Goal: Task Accomplishment & Management: Manage account settings

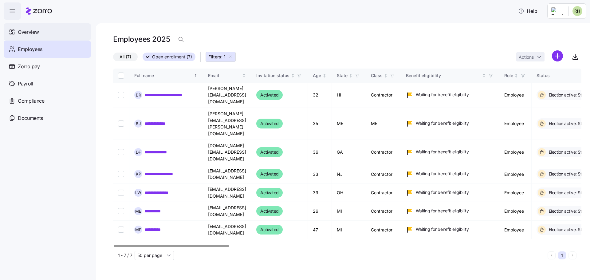
click at [28, 31] on span "Overview" at bounding box center [28, 32] width 21 height 8
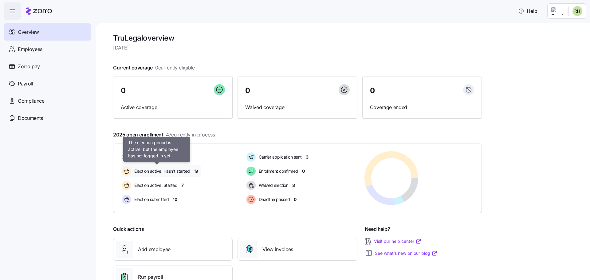
click at [173, 171] on span "Election active: Hasn't started" at bounding box center [162, 171] width 58 height 6
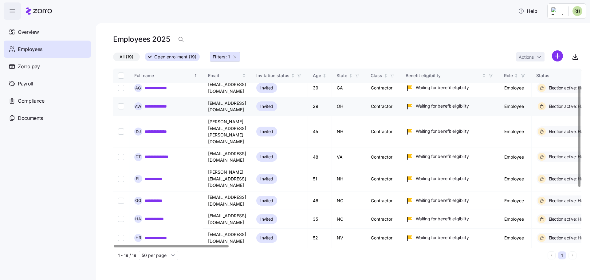
scroll to position [31, 0]
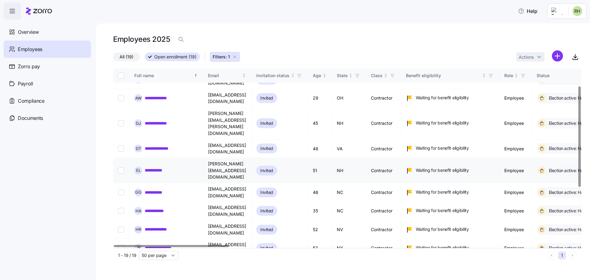
click at [120, 168] on input "Select record 6" at bounding box center [121, 171] width 6 height 6
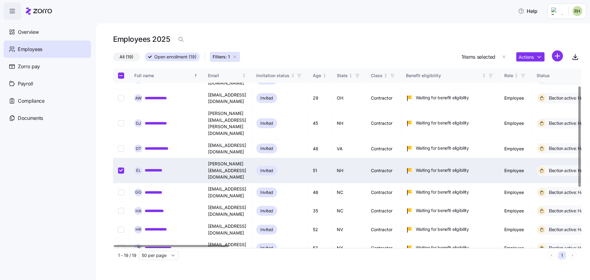
click at [120, 168] on input "Select record 6" at bounding box center [121, 171] width 6 height 6
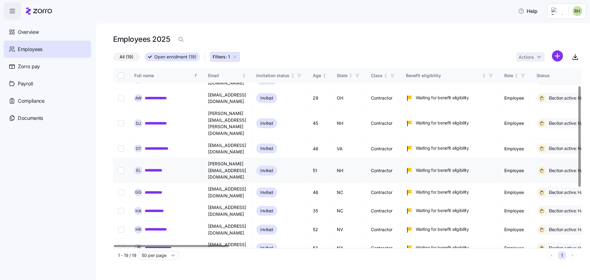
click at [120, 168] on input "Select record 6" at bounding box center [121, 171] width 6 height 6
checkbox input "true"
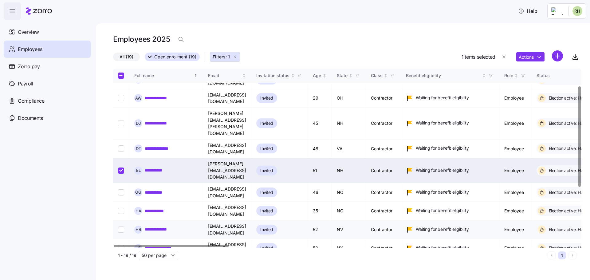
click at [119, 227] on input "Select record 9" at bounding box center [121, 230] width 6 height 6
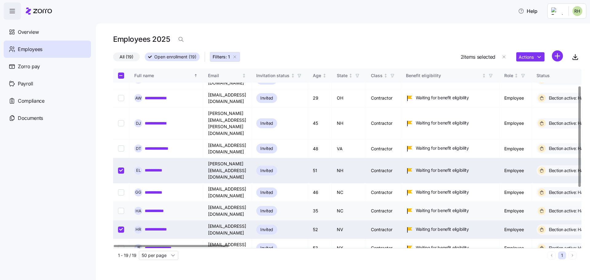
scroll to position [92, 0]
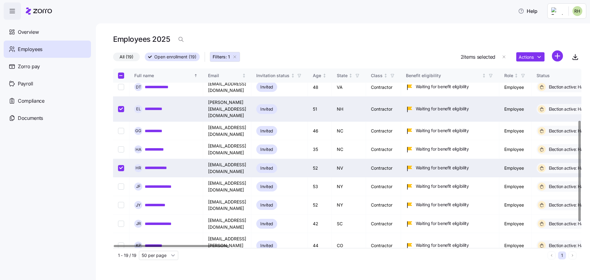
click at [121, 165] on input "Select record 9" at bounding box center [121, 168] width 6 height 6
checkbox input "false"
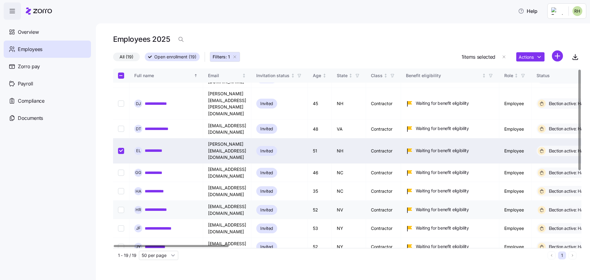
scroll to position [0, 0]
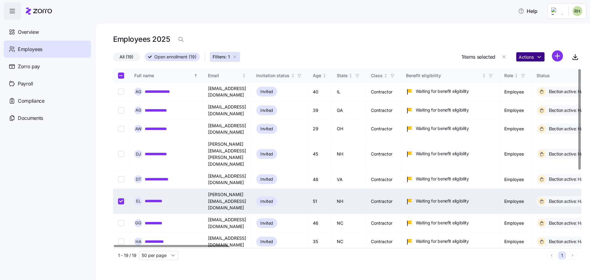
click at [529, 60] on html "**********" at bounding box center [295, 162] width 590 height 324
drag, startPoint x: 185, startPoint y: 247, endPoint x: 268, endPoint y: 251, distance: 83.7
click at [270, 251] on html "**********" at bounding box center [295, 162] width 590 height 324
click at [114, 245] on div at bounding box center [171, 246] width 115 height 2
click at [123, 198] on input "Select record 6" at bounding box center [121, 201] width 6 height 6
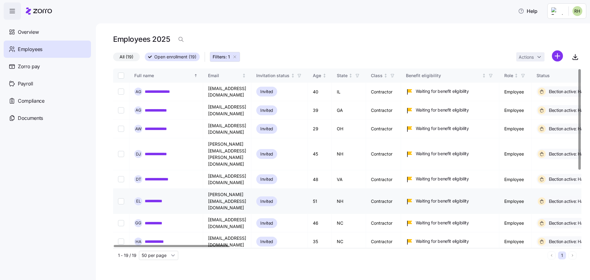
click at [123, 198] on input "Select record 6" at bounding box center [121, 201] width 6 height 6
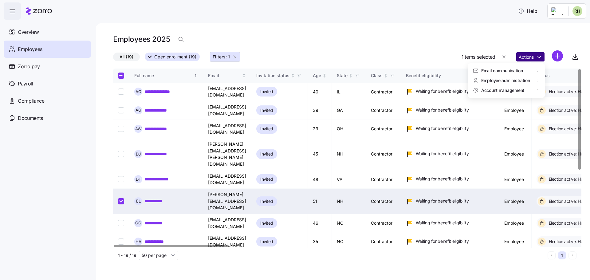
click at [523, 57] on html "**********" at bounding box center [295, 162] width 590 height 324
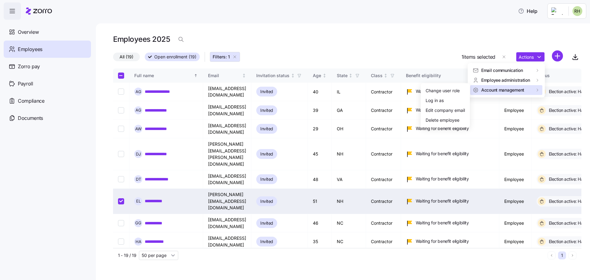
click at [507, 92] on span "Account management" at bounding box center [503, 90] width 43 height 6
click at [452, 119] on div "Delete employee" at bounding box center [443, 120] width 34 height 7
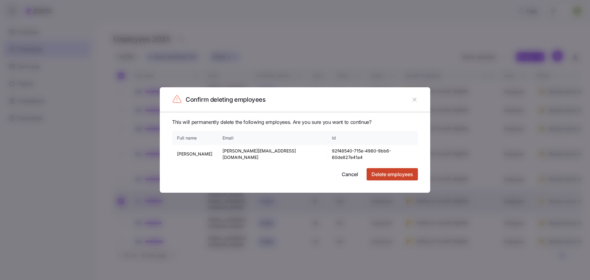
click at [386, 172] on span "Delete employees" at bounding box center [393, 174] width 42 height 7
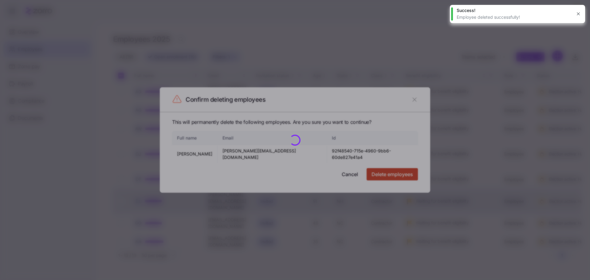
checkbox input "false"
